Goal: Task Accomplishment & Management: Manage account settings

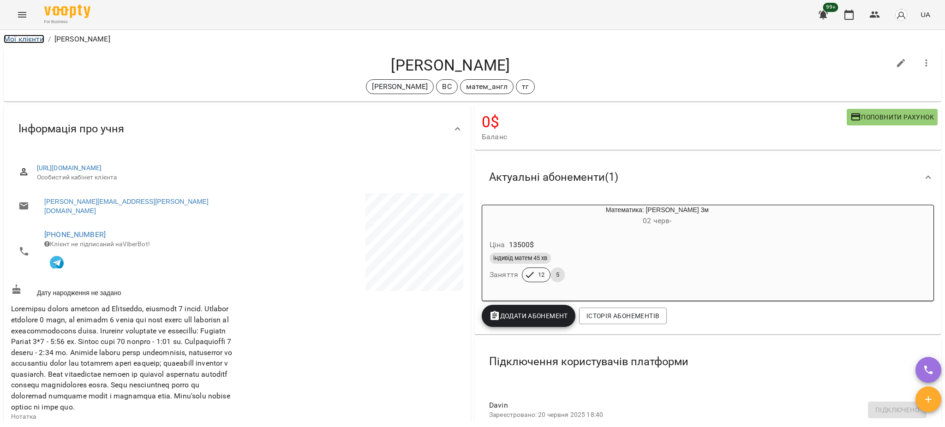
click at [25, 38] on link "Мої клієнти" at bounding box center [24, 39] width 41 height 9
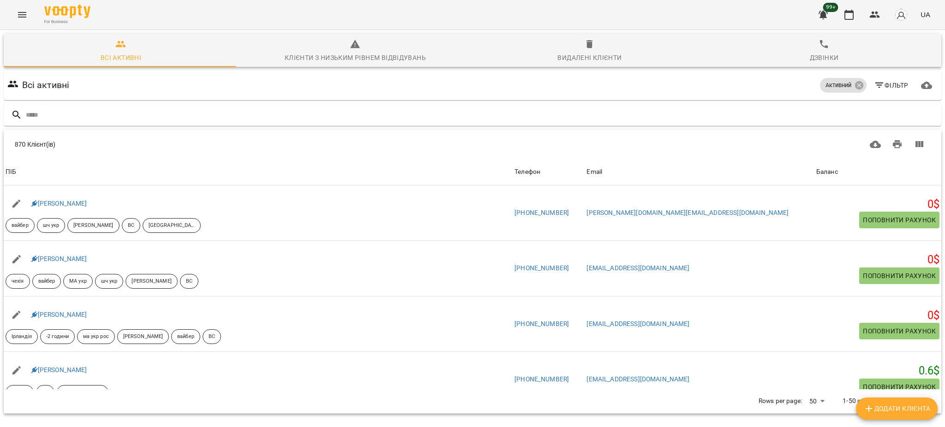
click at [28, 18] on button "Menu" at bounding box center [22, 15] width 22 height 22
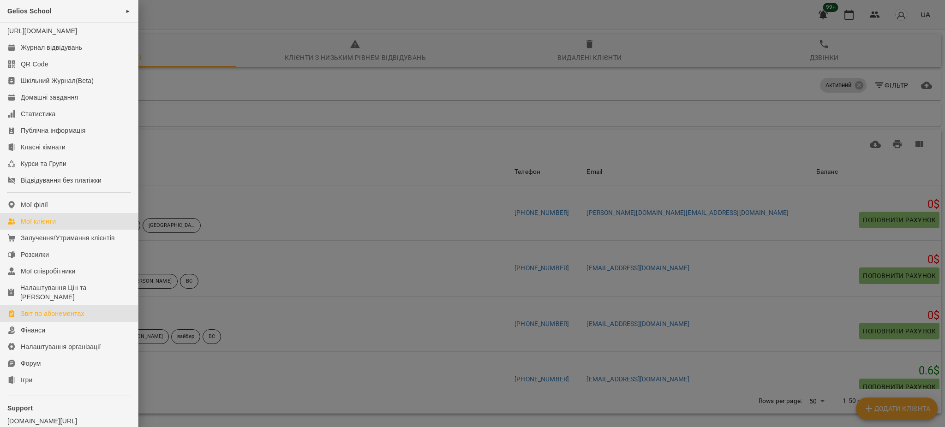
click at [60, 318] on div "Звіт по абонементах" at bounding box center [53, 313] width 64 height 9
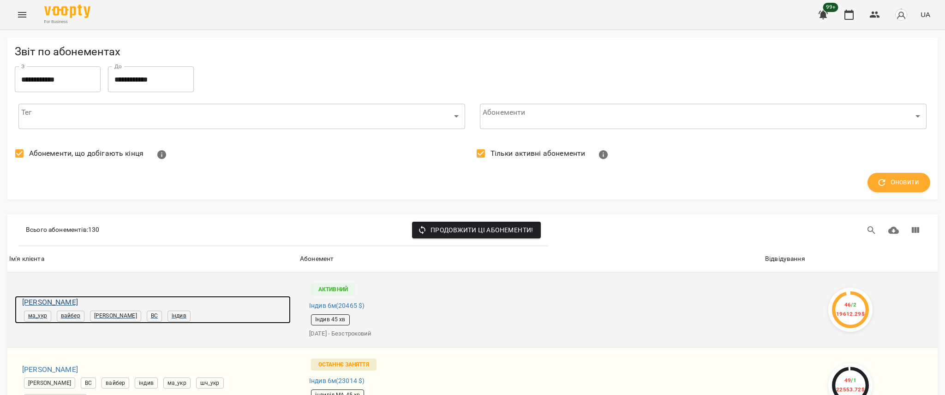
click at [53, 304] on h6 "Богдан Заяць" at bounding box center [156, 302] width 268 height 13
click at [59, 297] on h6 "Богдан Заяць" at bounding box center [156, 302] width 268 height 13
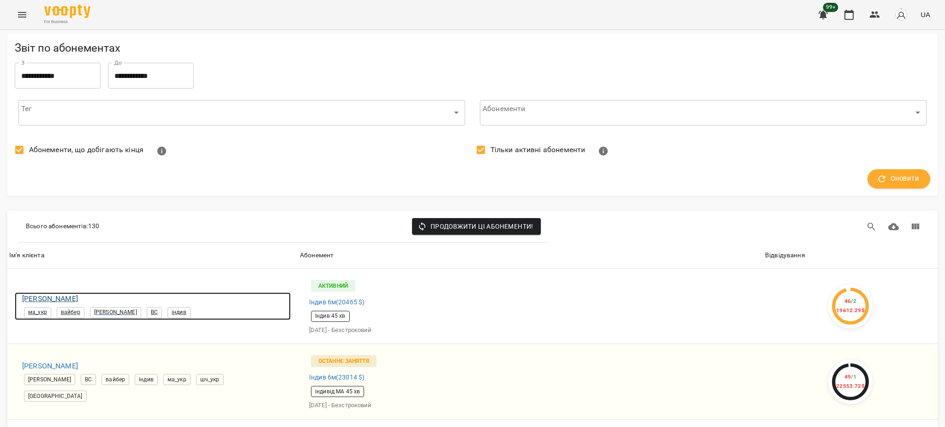
scroll to position [307, 0]
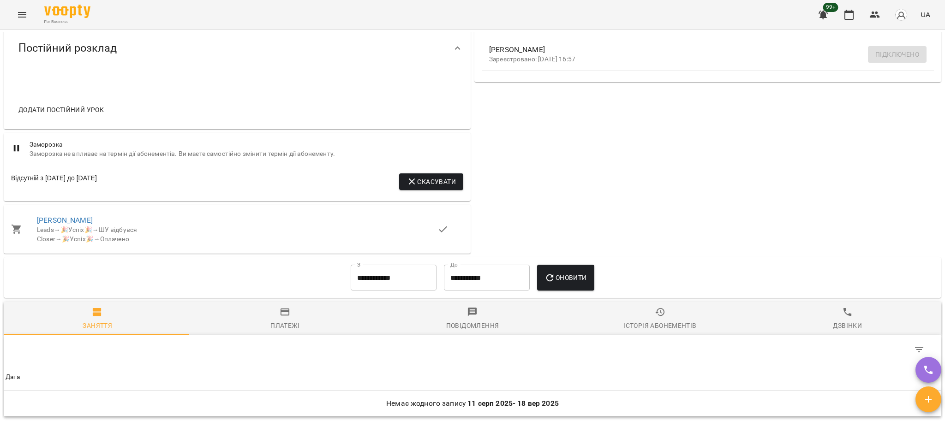
scroll to position [430, 0]
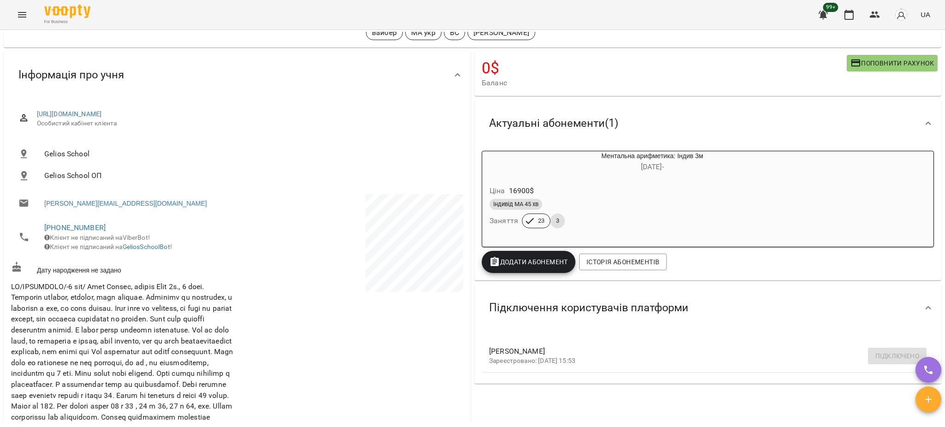
scroll to position [61, 0]
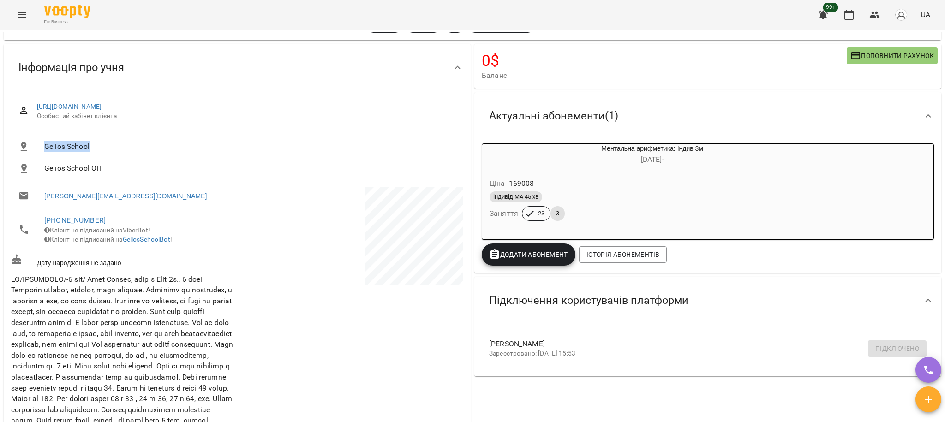
drag, startPoint x: 39, startPoint y: 145, endPoint x: 97, endPoint y: 140, distance: 58.8
click at [97, 140] on li "Gelios School" at bounding box center [237, 147] width 452 height 22
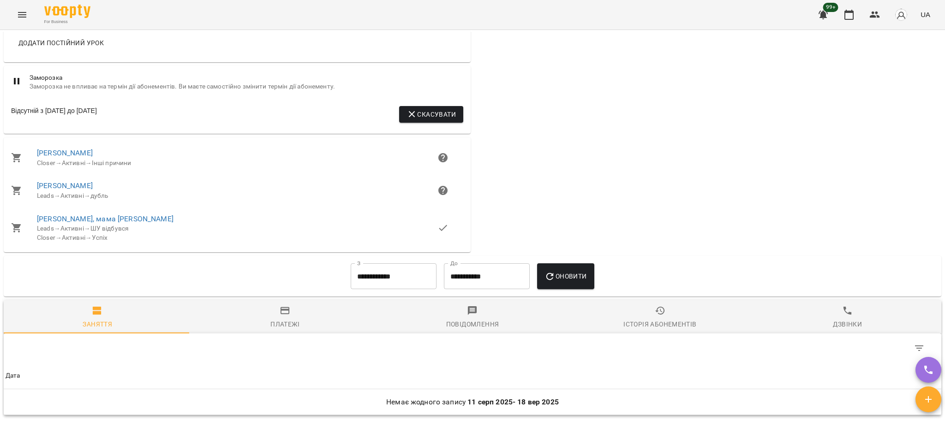
scroll to position [738, 0]
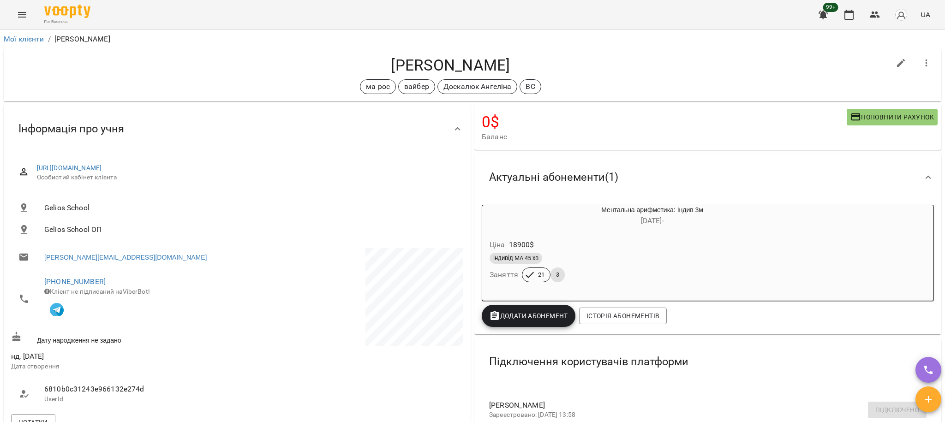
click at [78, 205] on span "Gelios School" at bounding box center [249, 207] width 411 height 11
drag, startPoint x: 40, startPoint y: 208, endPoint x: 94, endPoint y: 207, distance: 54.0
click at [94, 207] on li "Gelios School" at bounding box center [237, 208] width 452 height 22
